Goal: Information Seeking & Learning: Check status

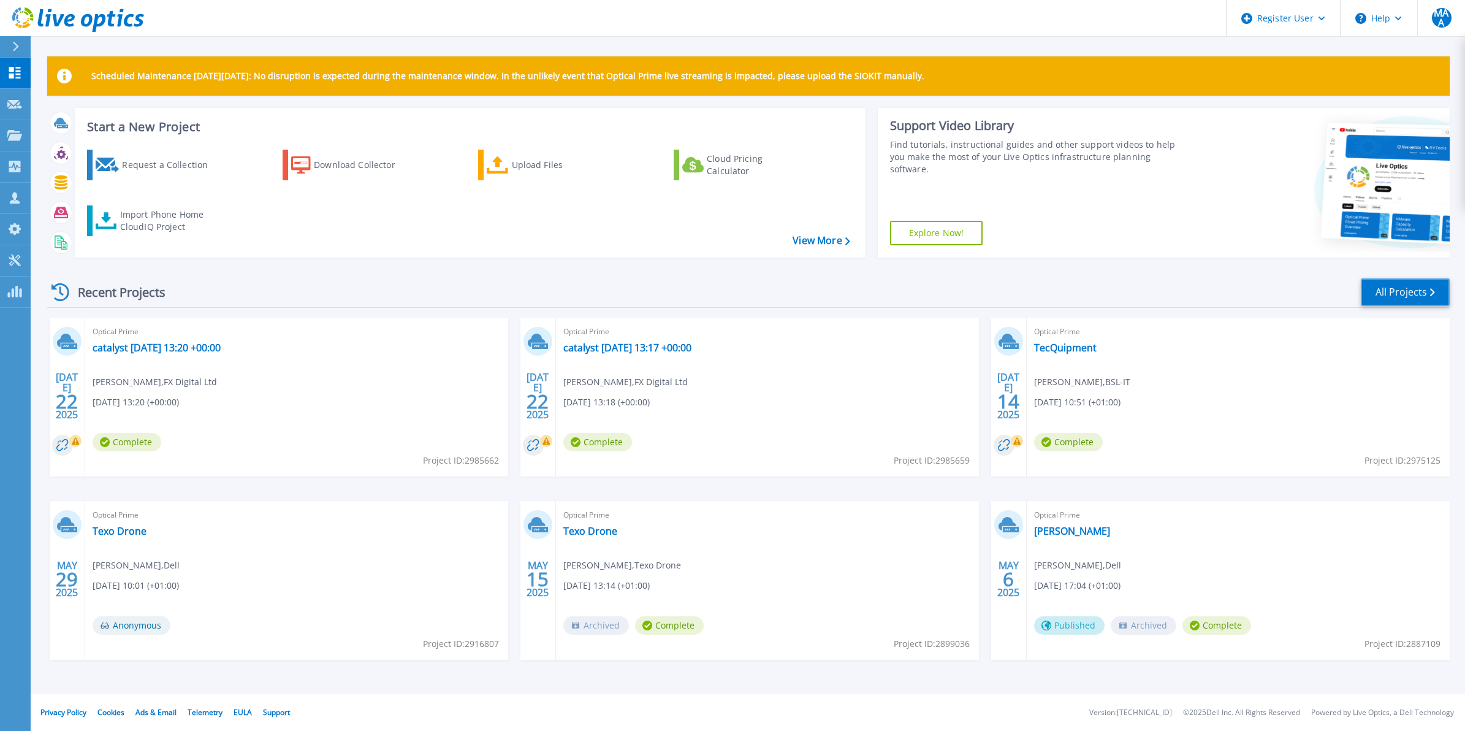
click at [1386, 279] on link "All Projects" at bounding box center [1405, 292] width 89 height 28
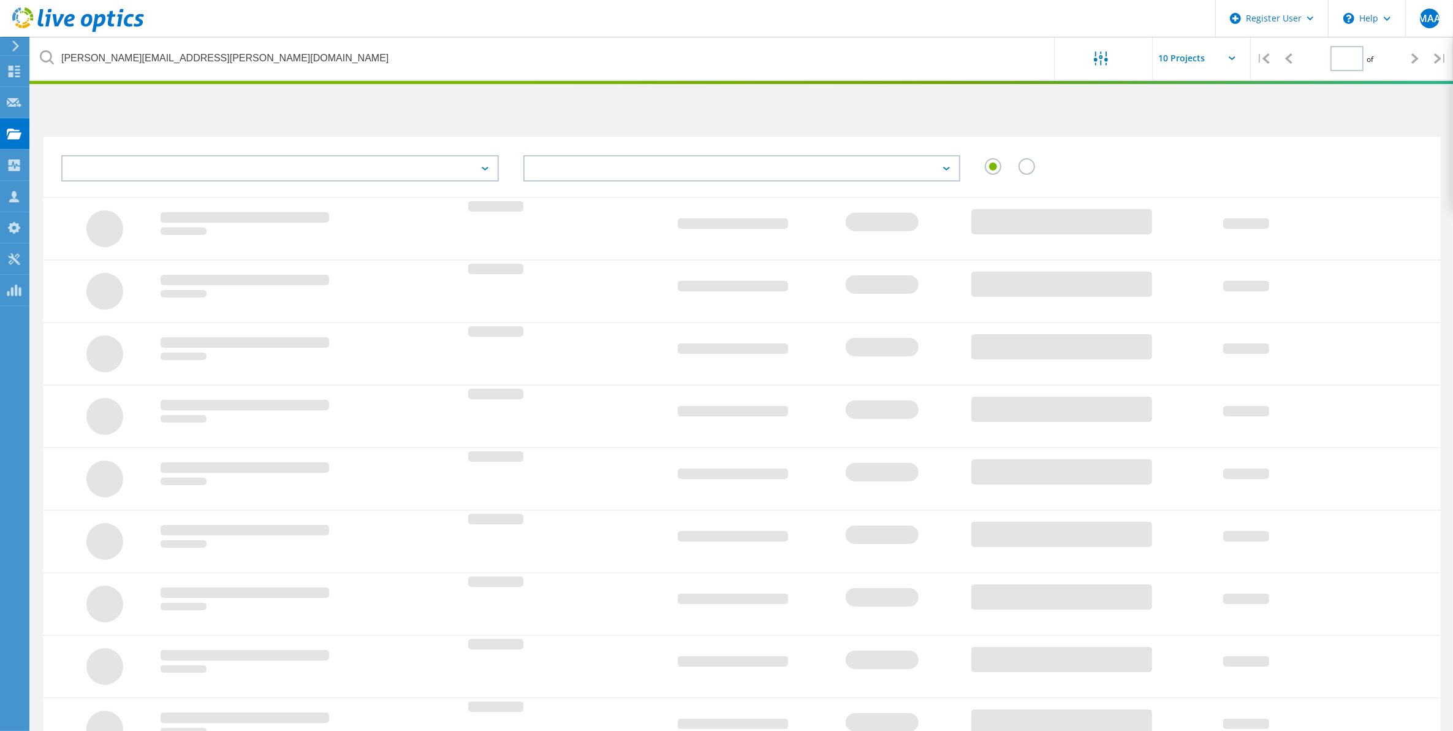
type input "1"
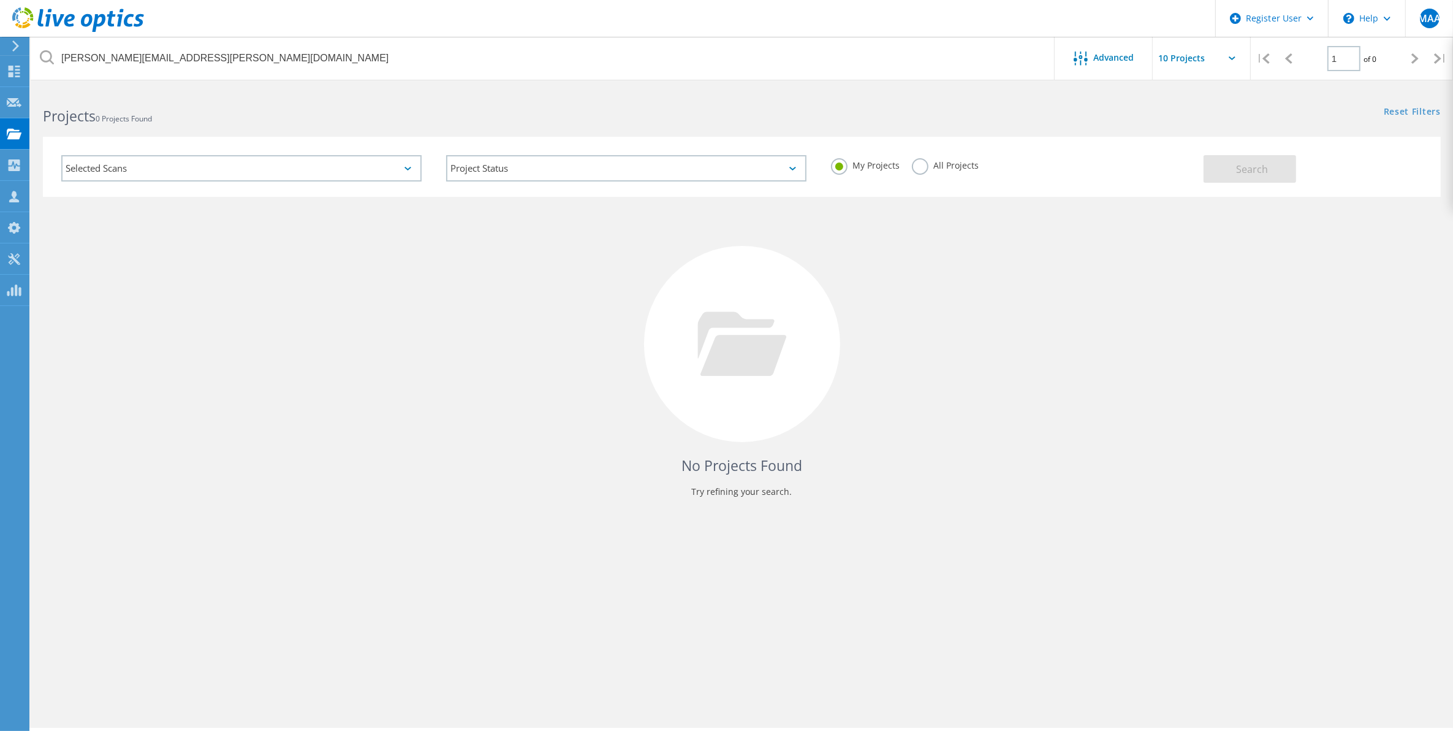
drag, startPoint x: 938, startPoint y: 163, endPoint x: 945, endPoint y: 170, distance: 10.0
click at [945, 170] on label "All Projects" at bounding box center [945, 164] width 67 height 12
drag, startPoint x: 945, startPoint y: 170, endPoint x: 926, endPoint y: 170, distance: 19.6
click at [919, 169] on label "All Projects" at bounding box center [945, 164] width 67 height 12
click at [0, 0] on input "All Projects" at bounding box center [0, 0] width 0 height 0
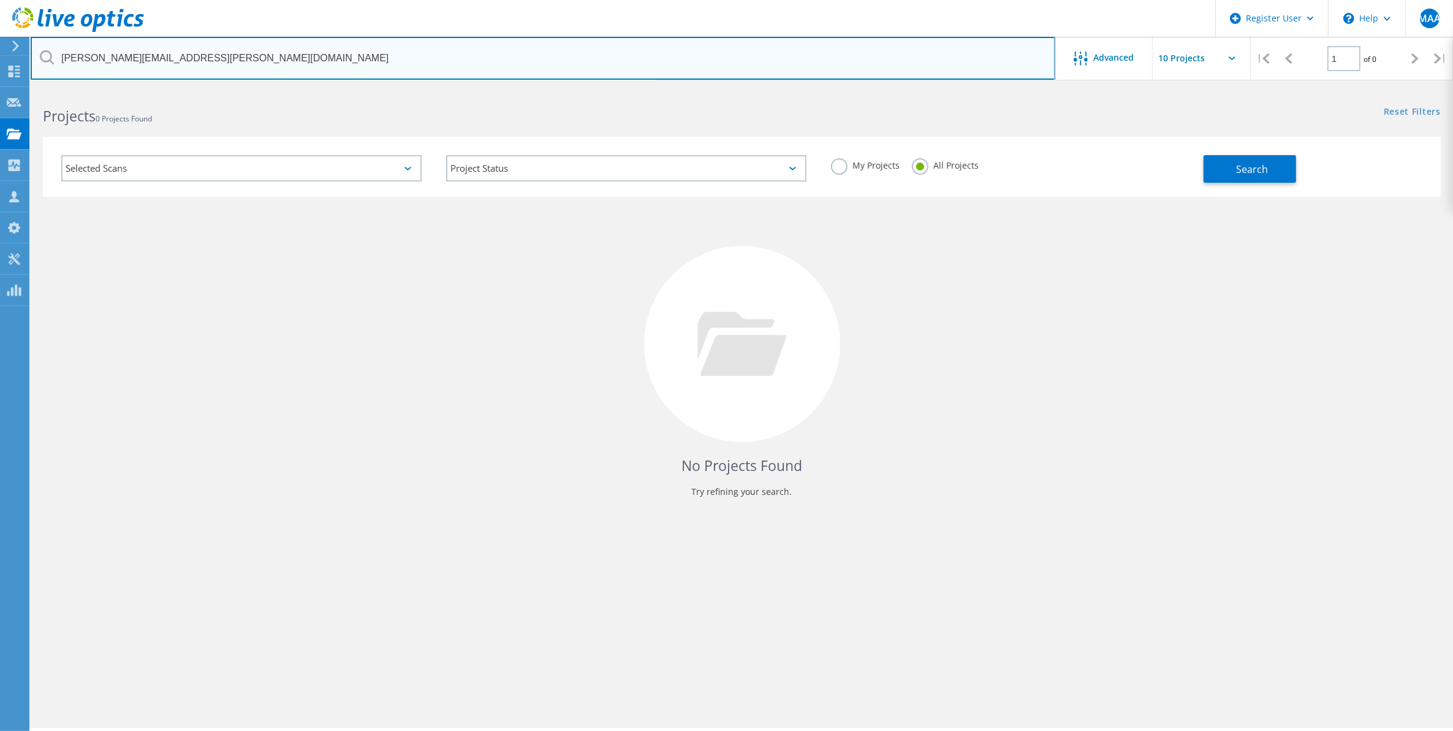
click at [209, 64] on input "[PERSON_NAME][EMAIL_ADDRESS][PERSON_NAME][DOMAIN_NAME]" at bounding box center [543, 58] width 1025 height 43
paste input "[PERSON_NAME][EMAIL_ADDRESS][DOMAIN_NAME]"
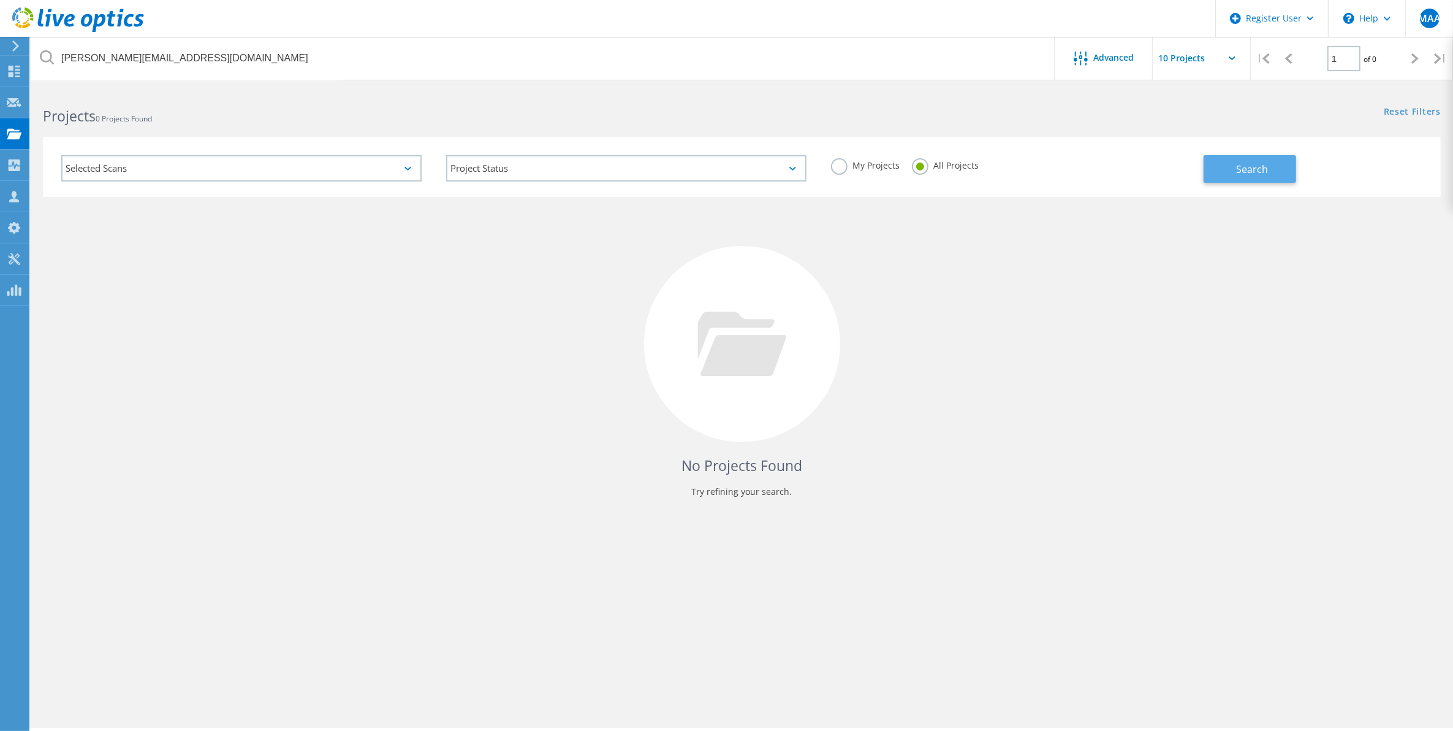
click at [1243, 167] on span "Search" at bounding box center [1253, 168] width 32 height 13
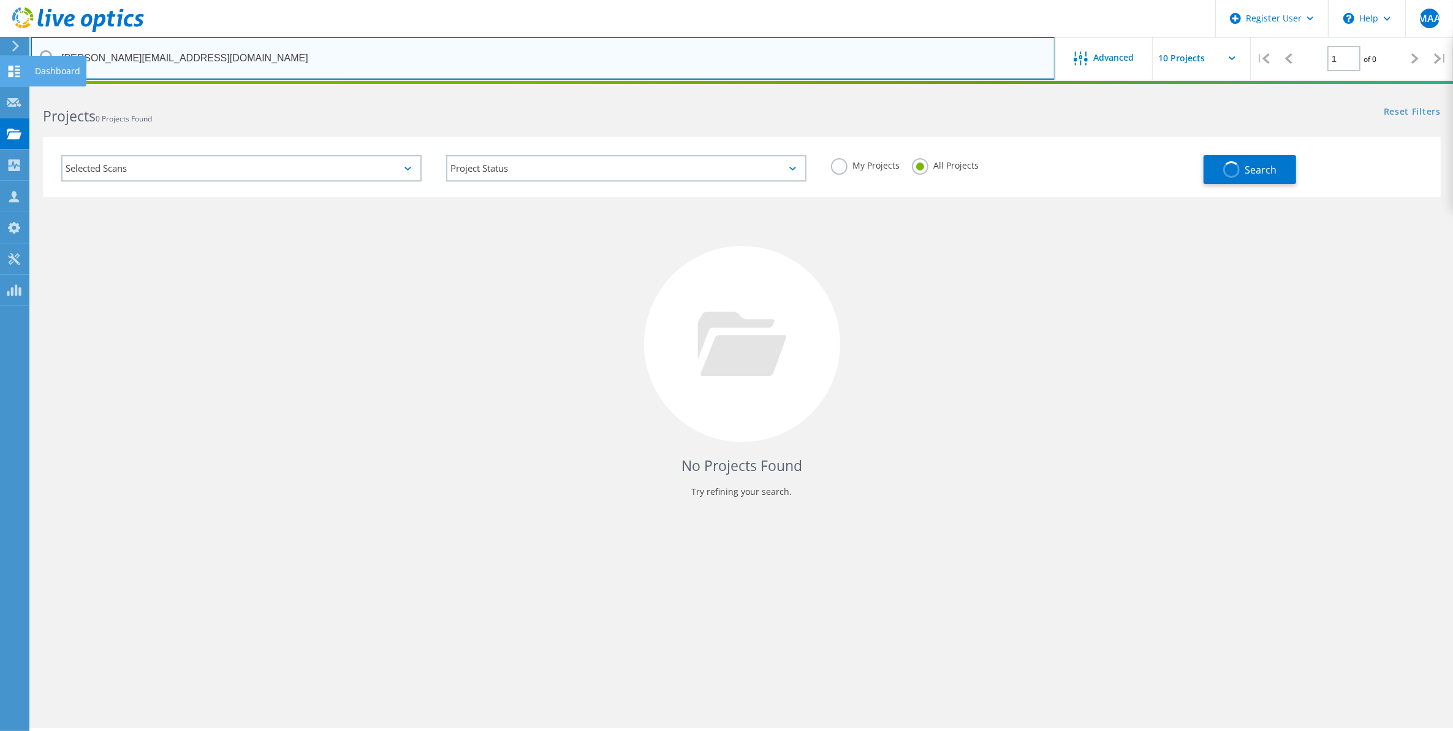
drag, startPoint x: 89, startPoint y: 60, endPoint x: 13, endPoint y: 62, distance: 76.0
click at [13, 89] on div "Register User \n Help Explore Helpful Articles Contact Support MAA Dell User [P…" at bounding box center [726, 426] width 1453 height 675
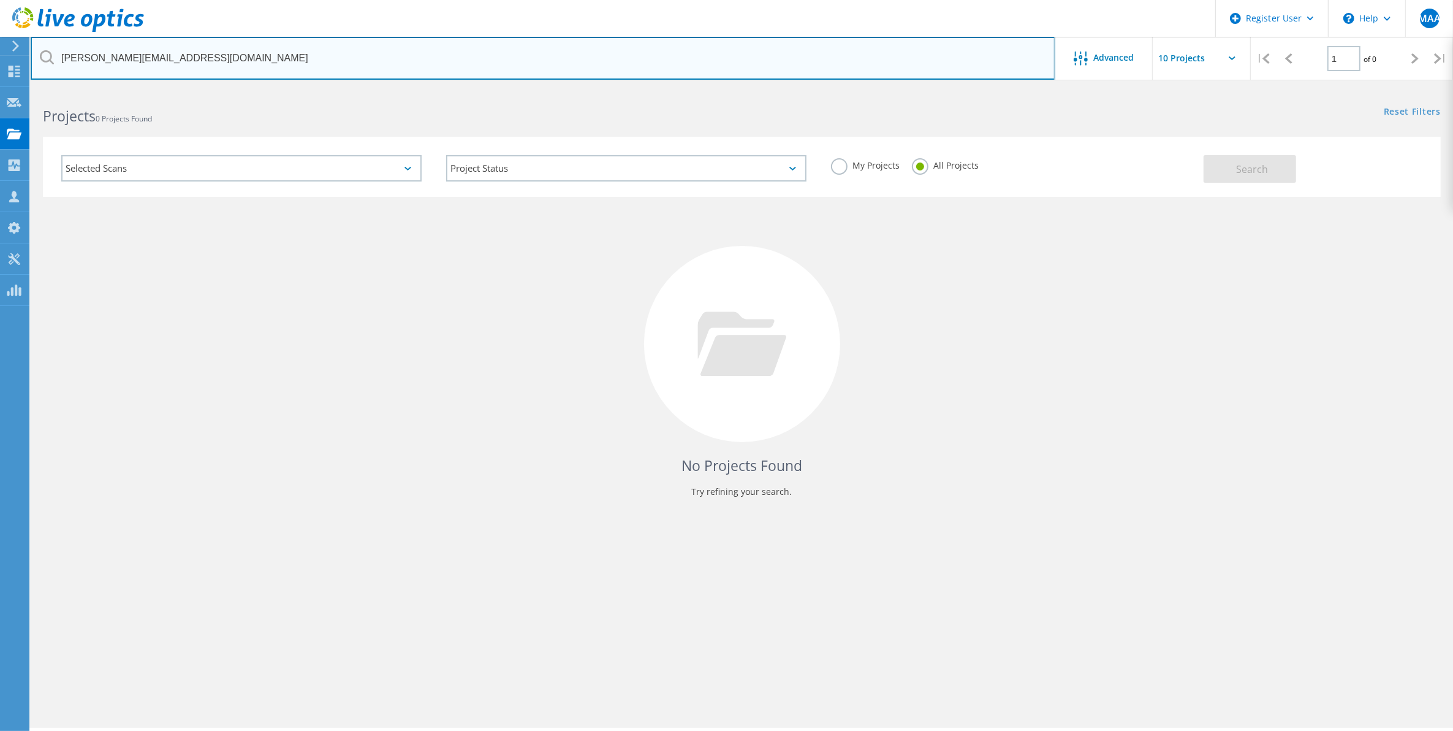
drag, startPoint x: 150, startPoint y: 63, endPoint x: 110, endPoint y: 56, distance: 40.4
click at [151, 63] on input "[PERSON_NAME][EMAIL_ADDRESS][DOMAIN_NAME]" at bounding box center [543, 58] width 1025 height 43
drag, startPoint x: 86, startPoint y: 59, endPoint x: 20, endPoint y: 57, distance: 65.6
click at [20, 89] on div "Register User \n Help Explore Helpful Articles Contact Support MAA Dell User [P…" at bounding box center [726, 426] width 1453 height 675
click at [145, 42] on input "[PERSON_NAME][EMAIL_ADDRESS][DOMAIN_NAME]" at bounding box center [543, 58] width 1025 height 43
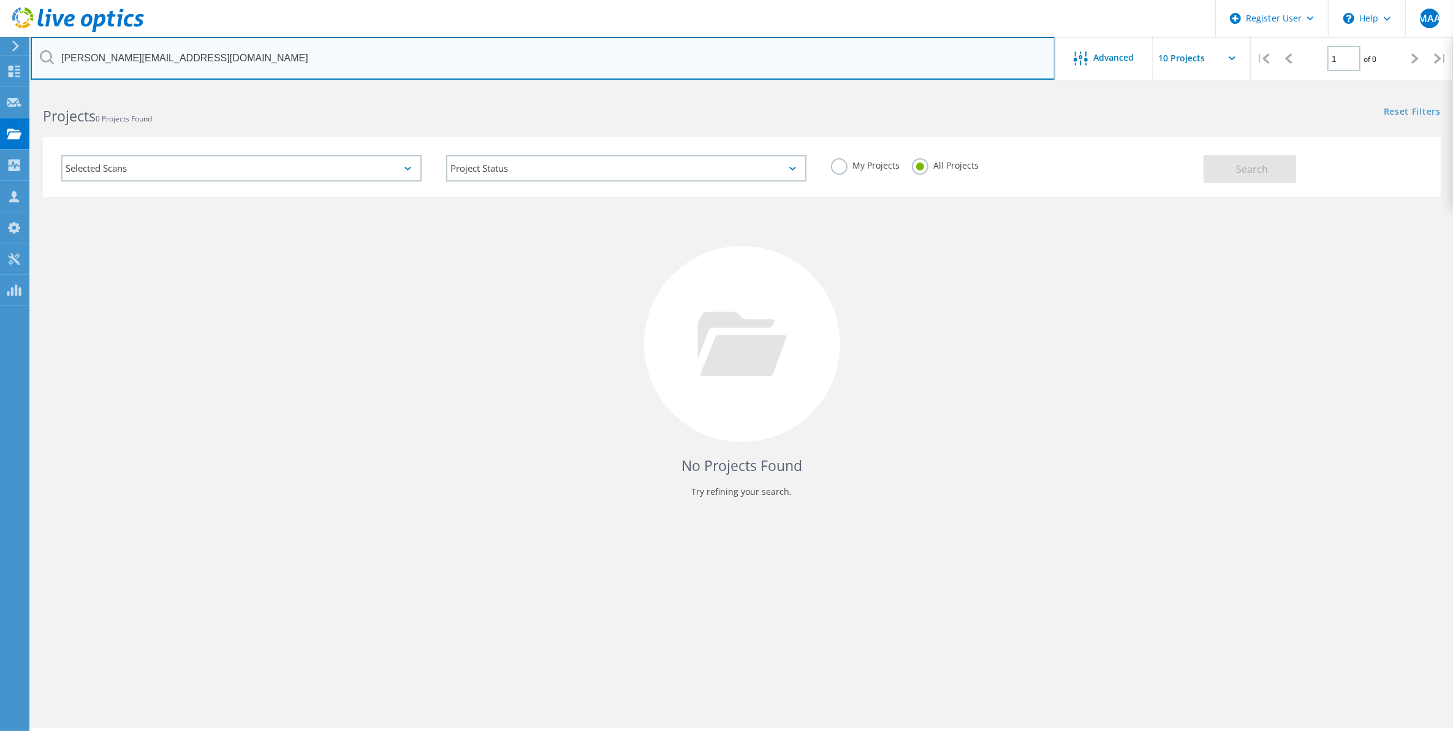
click at [60, 54] on input "[PERSON_NAME][EMAIL_ADDRESS][DOMAIN_NAME]" at bounding box center [543, 58] width 1025 height 43
drag, startPoint x: 91, startPoint y: 58, endPoint x: 29, endPoint y: 55, distance: 62.0
click at [29, 89] on div "Register User \n Help Explore Helpful Articles Contact Support MAA Dell User [P…" at bounding box center [726, 426] width 1453 height 675
type input "@[DOMAIN_NAME]"
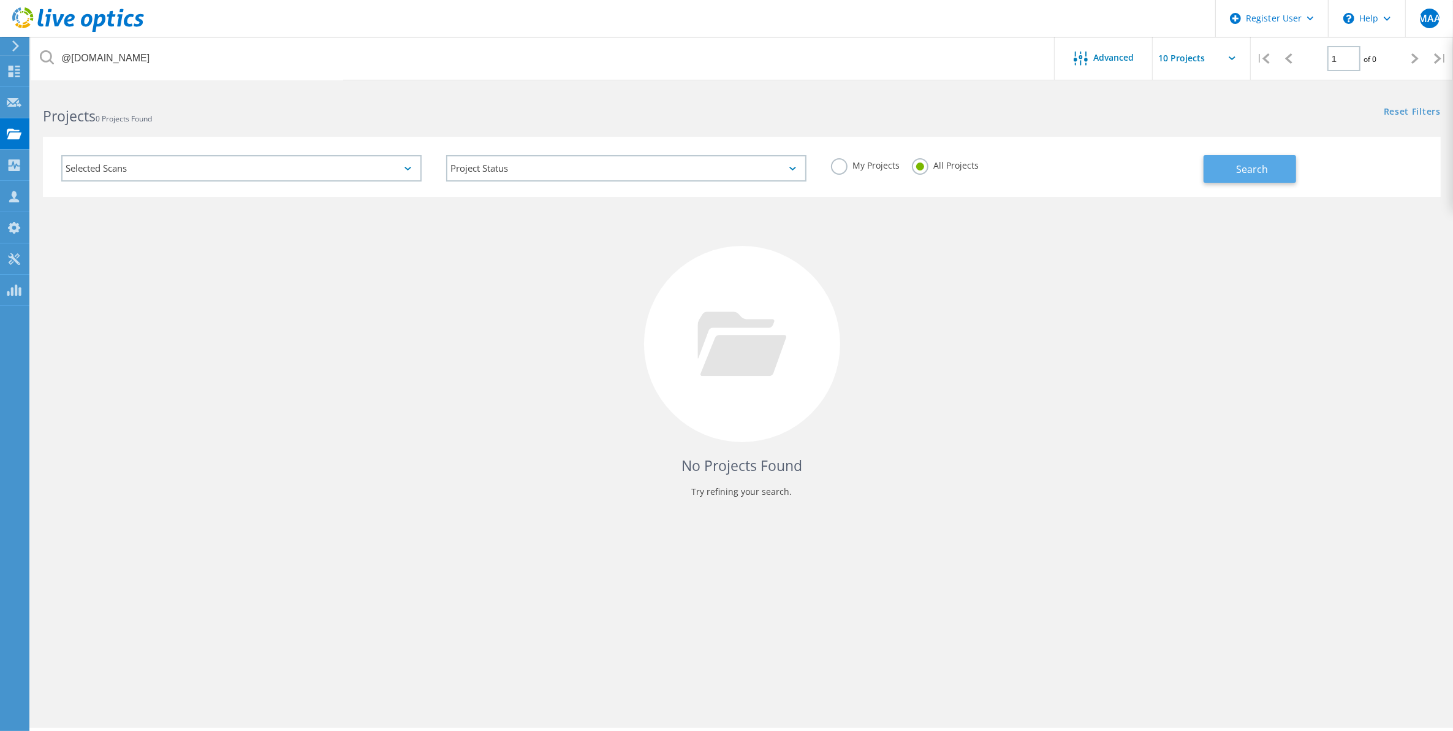
click at [1263, 169] on span "Search" at bounding box center [1253, 168] width 32 height 13
